Goal: Find specific page/section: Find specific page/section

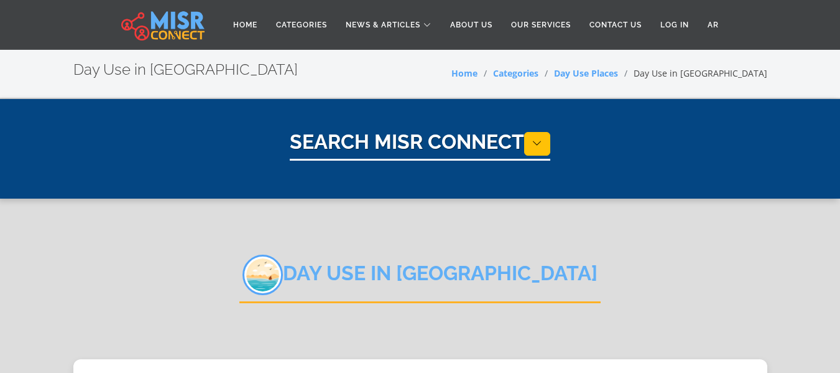
select select "**********"
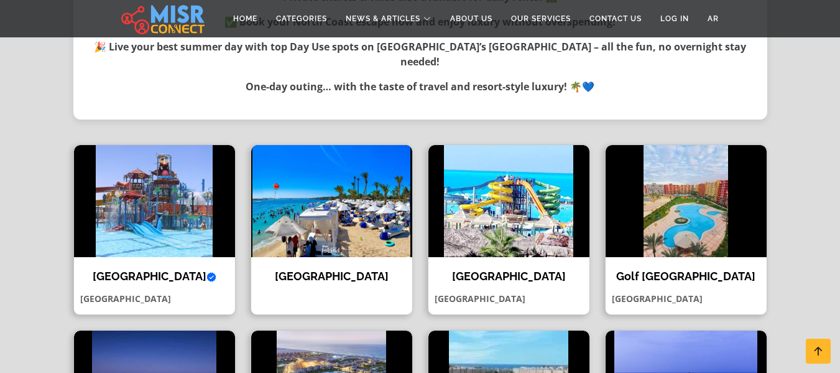
scroll to position [649, 0]
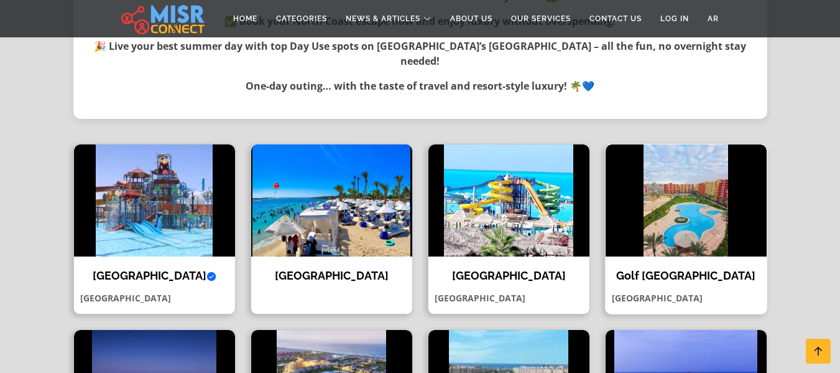
click at [675, 197] on img at bounding box center [686, 200] width 161 height 112
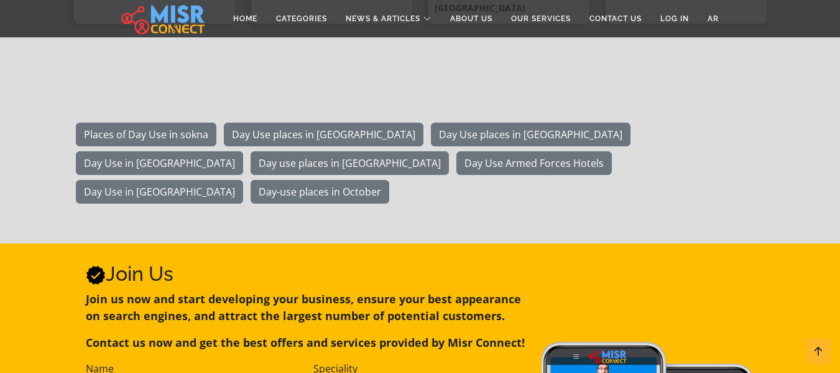
scroll to position [1163, 0]
